Goal: Transaction & Acquisition: Obtain resource

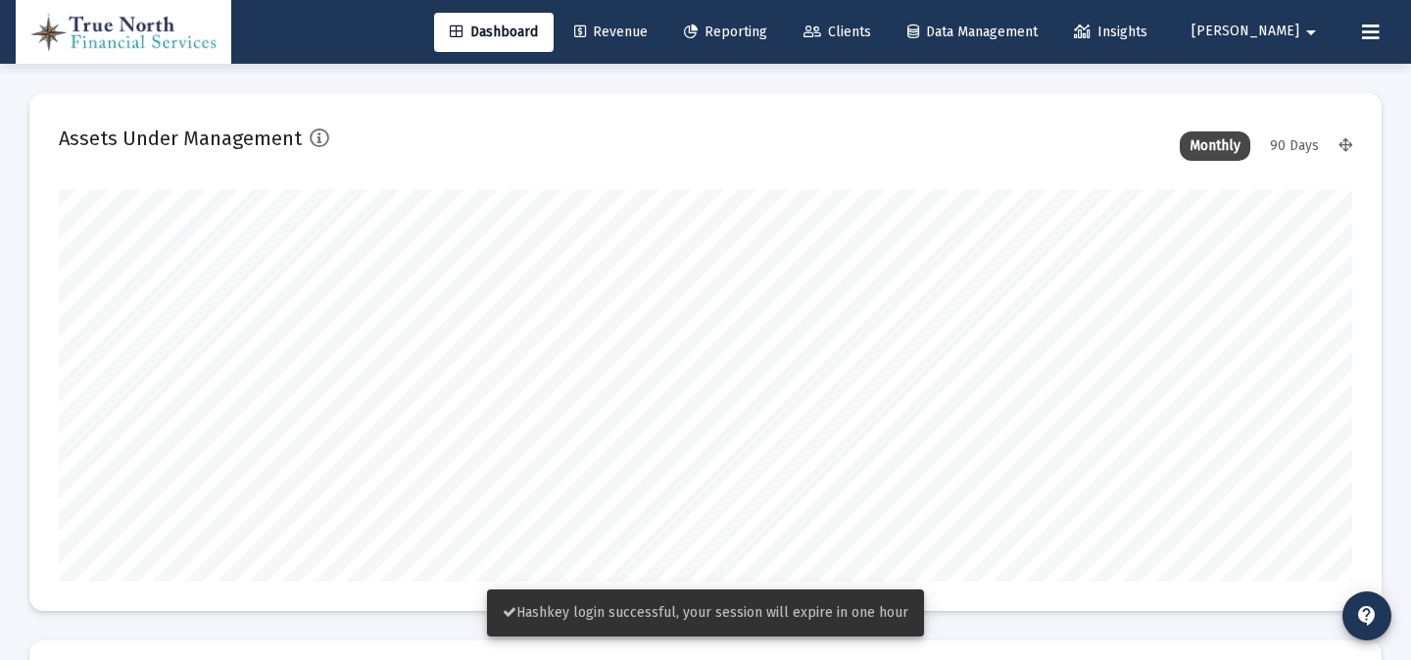
type input "[DATE]"
click at [767, 28] on span "Reporting" at bounding box center [725, 32] width 83 height 17
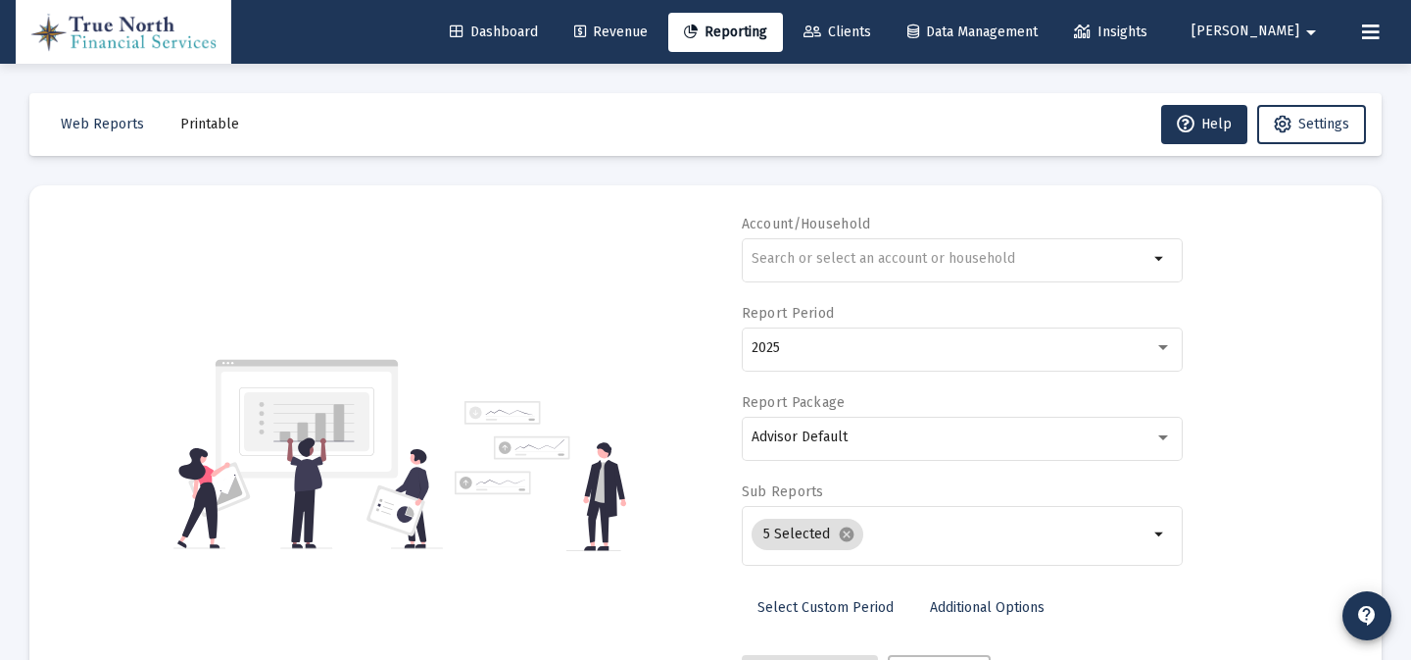
click at [209, 116] on span "Printable" at bounding box center [209, 124] width 59 height 17
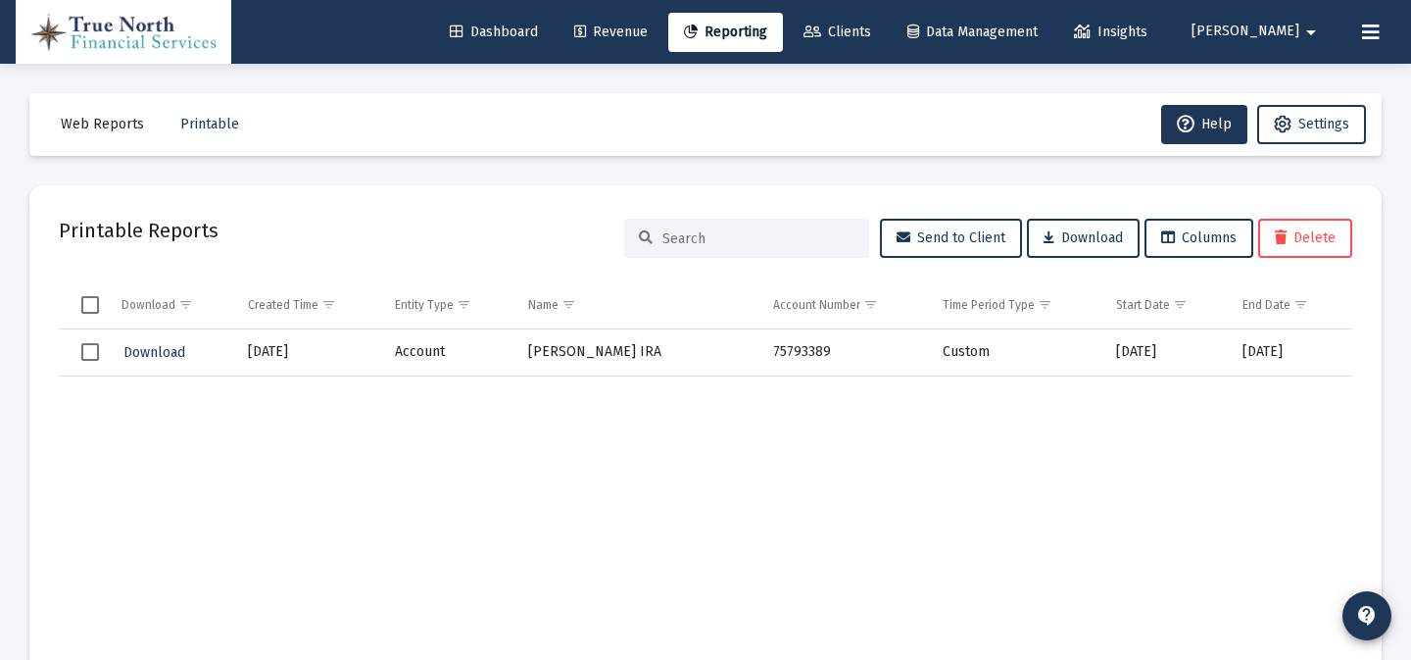
click at [648, 33] on span "Revenue" at bounding box center [611, 32] width 74 height 17
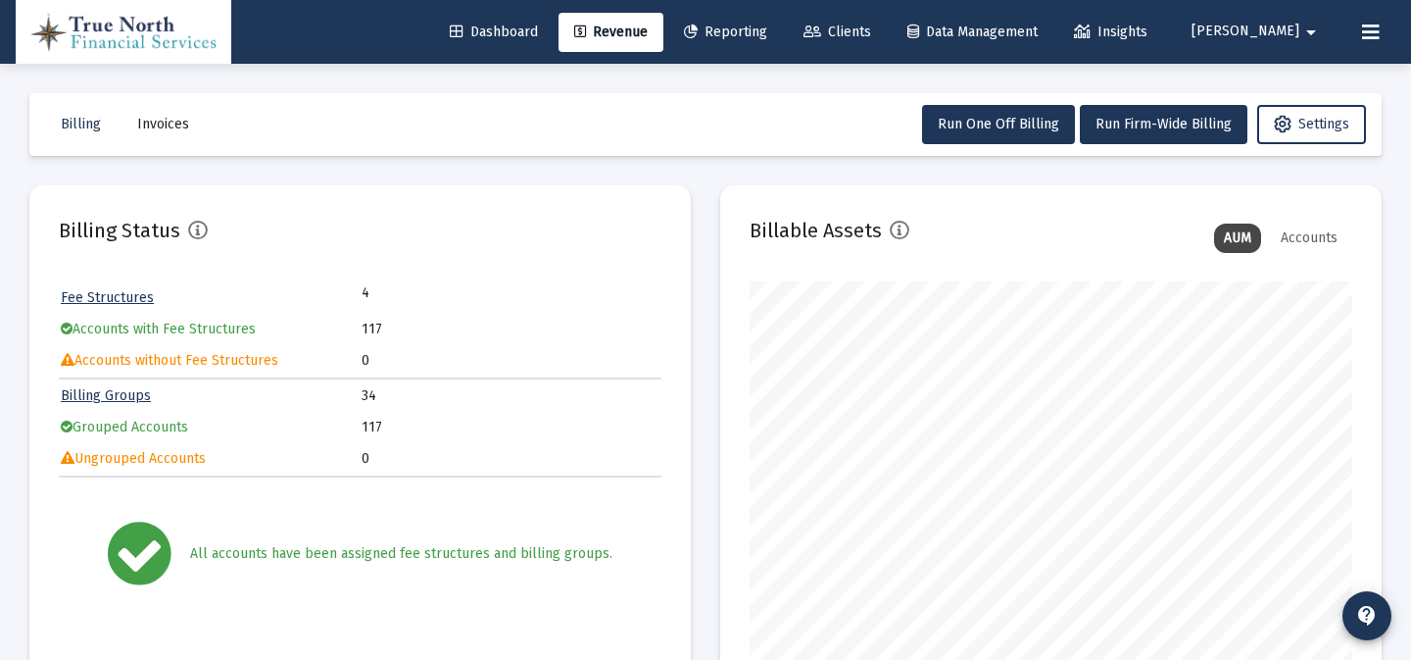
scroll to position [392, 603]
click at [185, 122] on span "Invoices" at bounding box center [163, 124] width 52 height 17
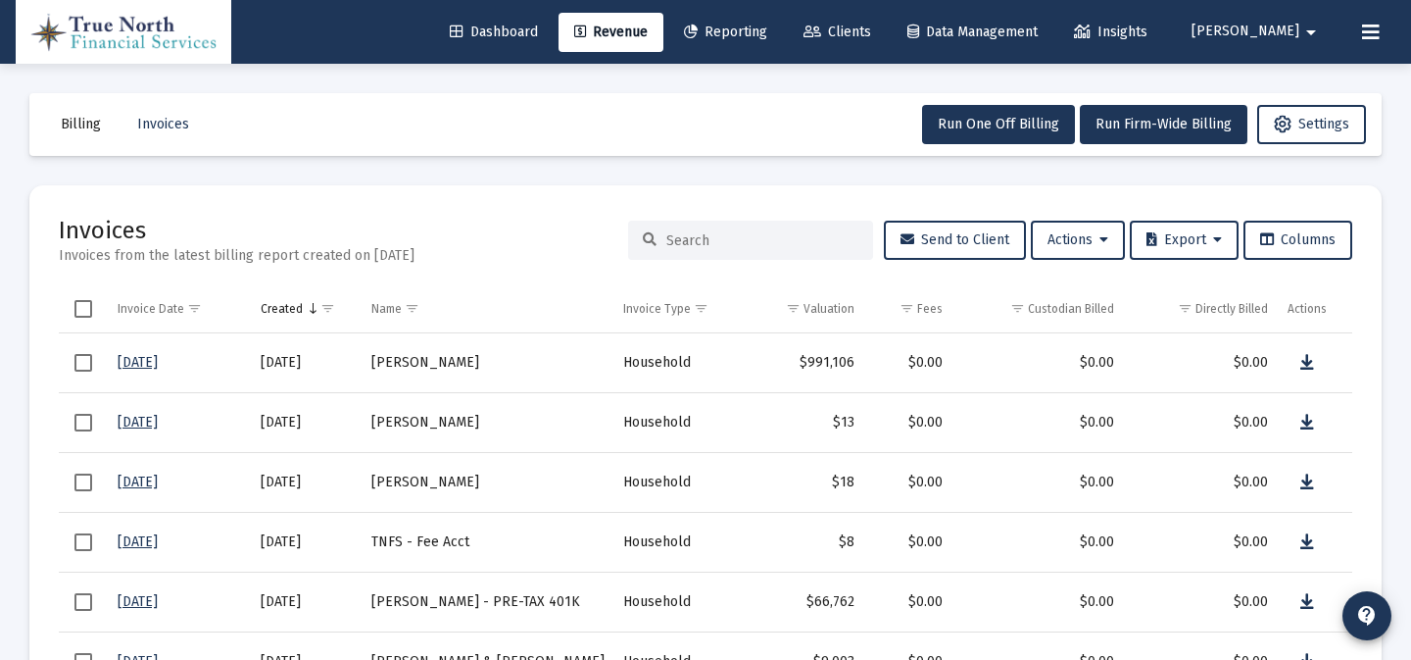
scroll to position [28, 0]
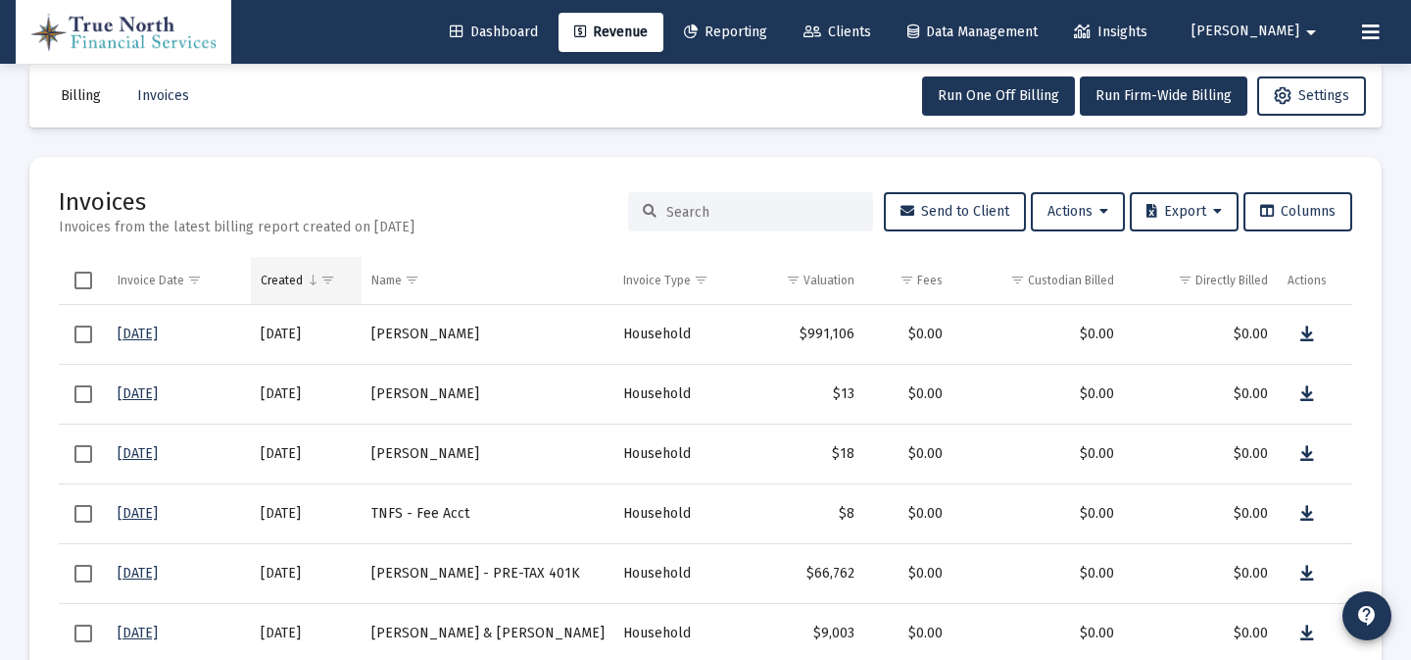
click at [332, 279] on span "Show filter options for column 'Created'" at bounding box center [327, 279] width 15 height 15
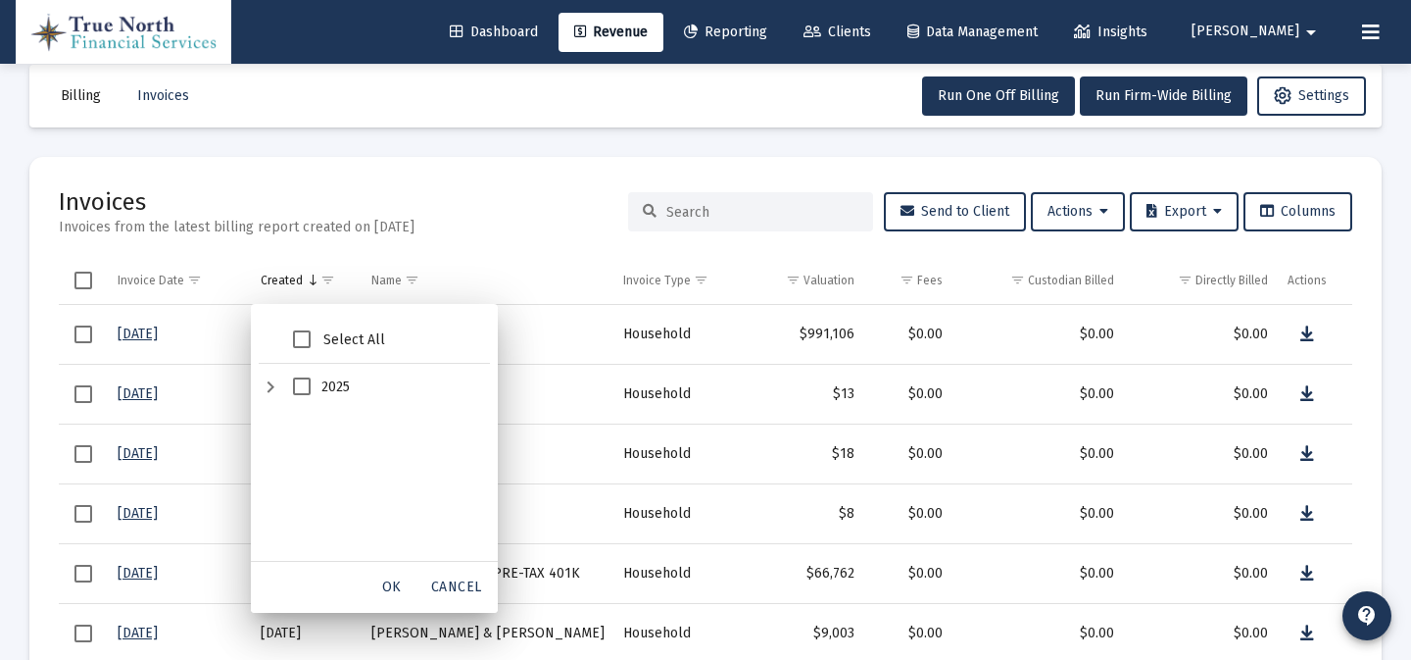
click at [270, 391] on div "2025" at bounding box center [271, 387] width 24 height 47
click at [450, 575] on div "Cancel" at bounding box center [456, 586] width 67 height 35
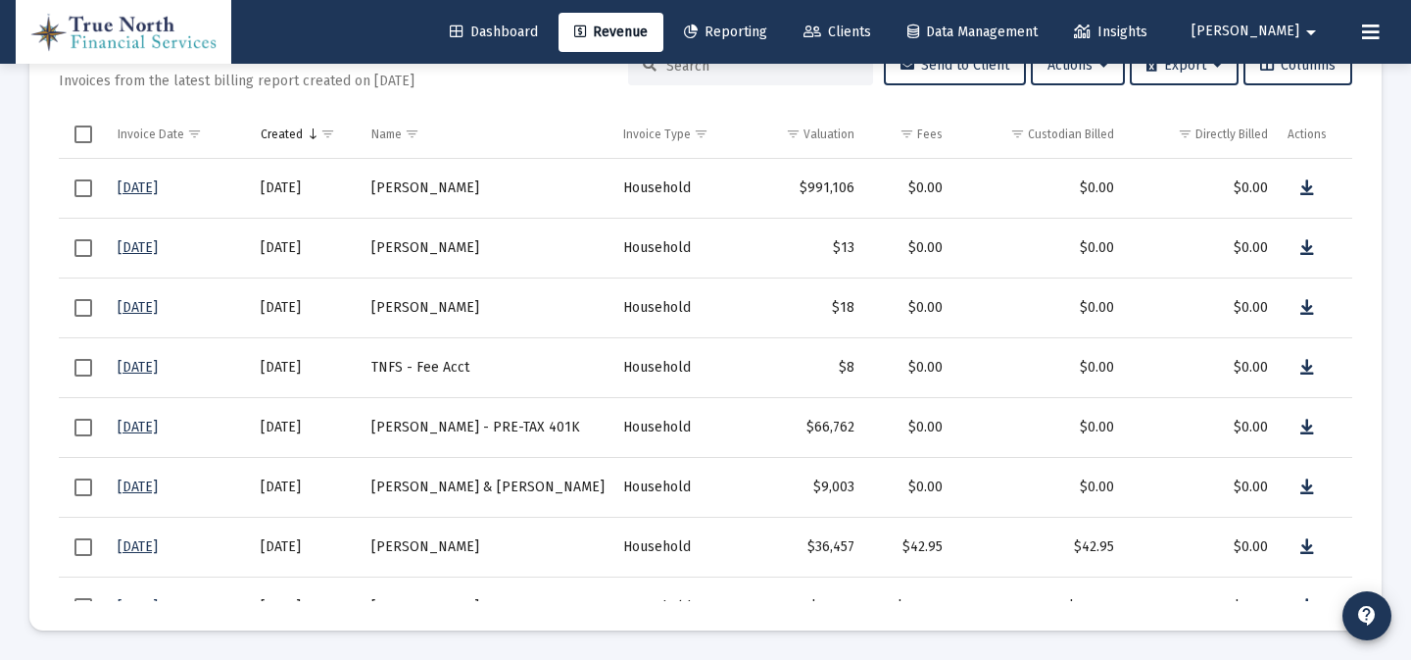
scroll to position [0, 0]
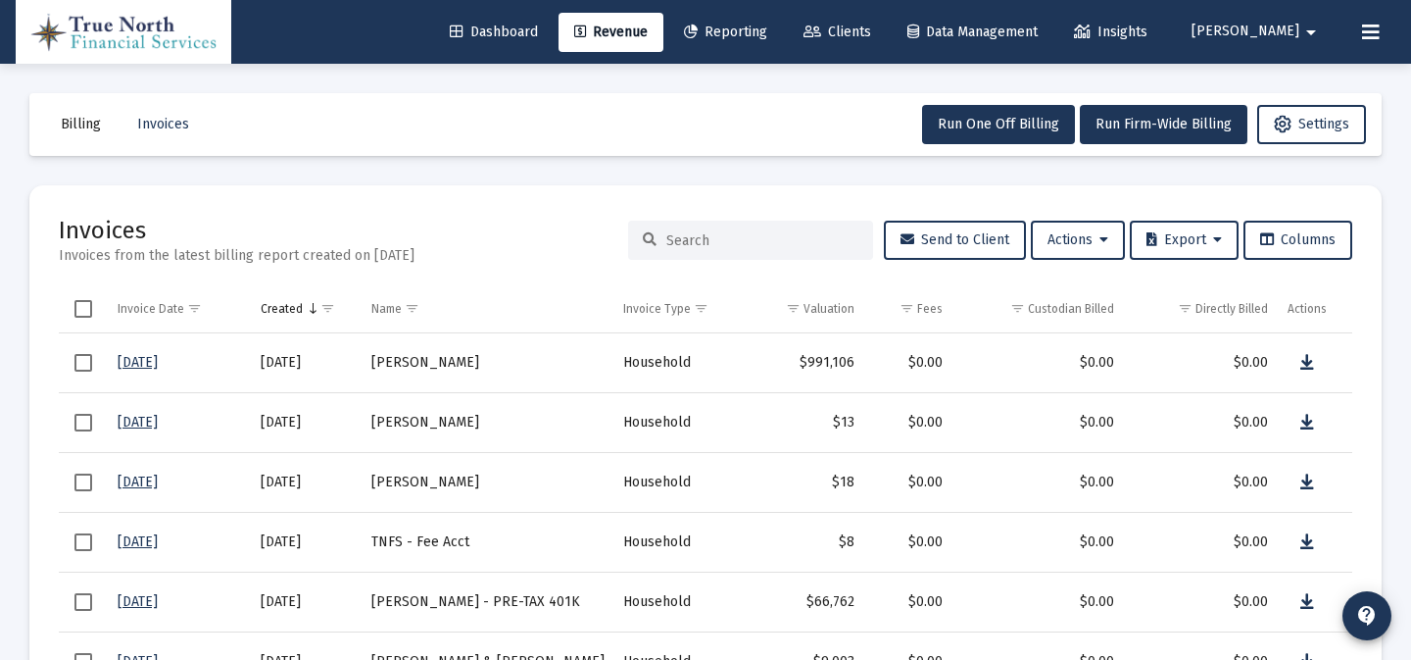
click at [90, 300] on span "Select all" at bounding box center [83, 309] width 18 height 18
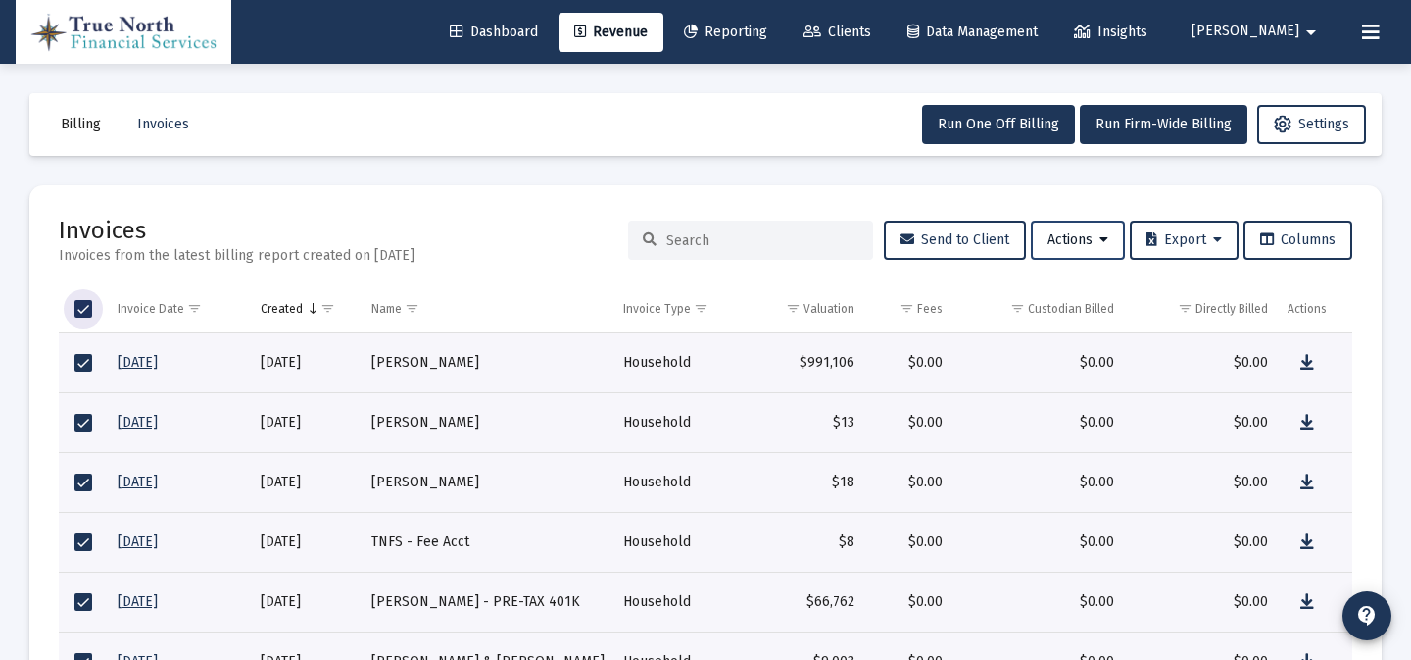
click at [1064, 238] on span "Actions" at bounding box center [1078, 239] width 61 height 17
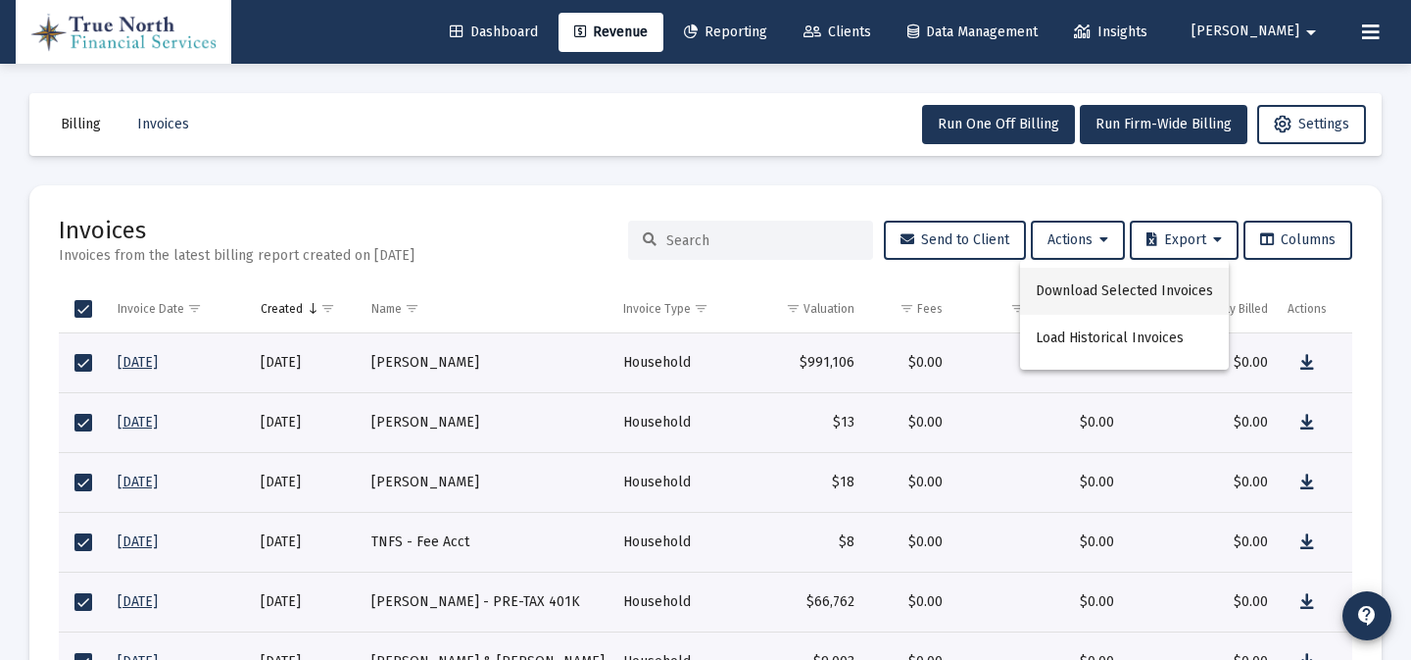
click at [1071, 292] on button "Download Selected Invoices" at bounding box center [1124, 291] width 209 height 47
